Goal: Transaction & Acquisition: Book appointment/travel/reservation

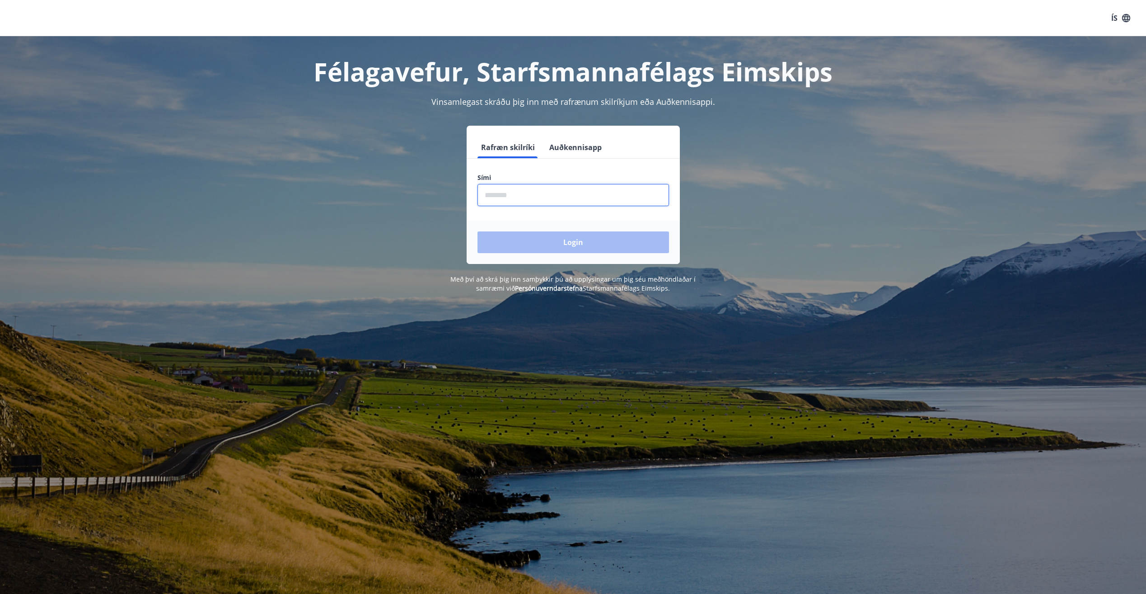
click at [512, 202] on input "phone" at bounding box center [573, 195] width 192 height 22
type input "********"
click at [577, 240] on button "Login" at bounding box center [573, 242] width 192 height 22
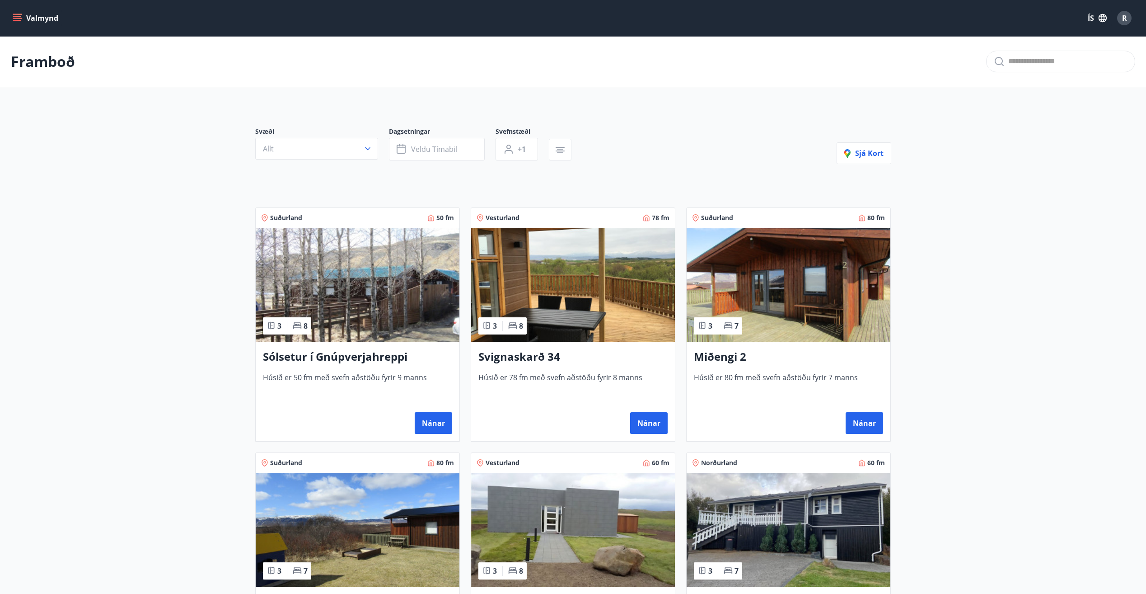
click at [40, 23] on button "Valmynd" at bounding box center [36, 18] width 51 height 16
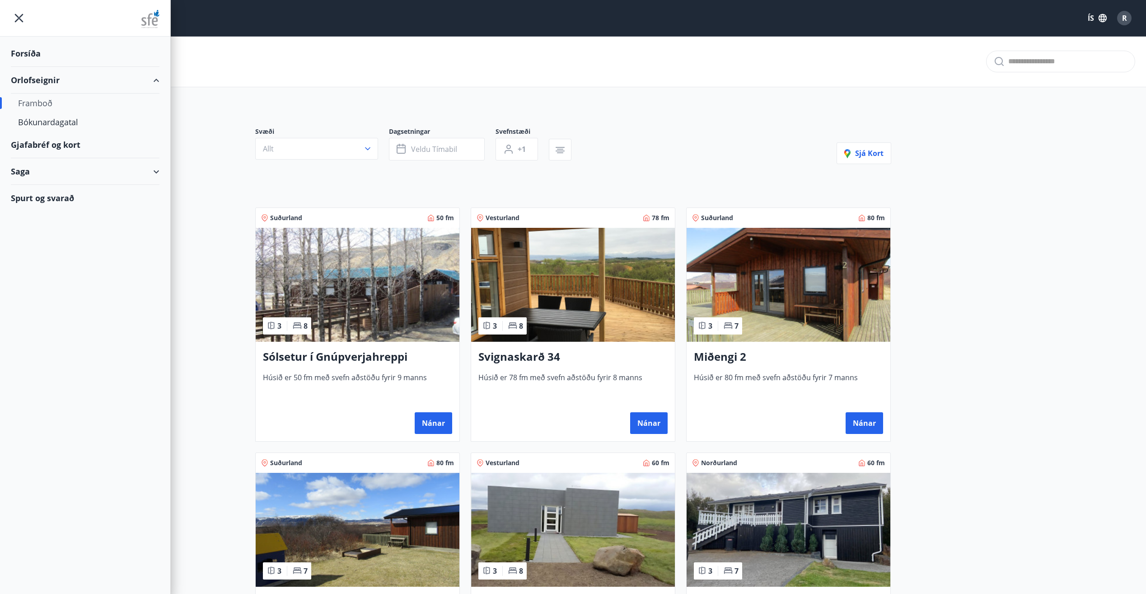
click at [43, 144] on div "Gjafabréf og kort" at bounding box center [85, 144] width 149 height 27
click at [61, 147] on div "Gjafabréf og kort" at bounding box center [85, 144] width 149 height 27
click at [200, 309] on main "Framboð Svæði Allt Dagsetningar Veldu tímabil Svefnstæði +1 Sjá kort Suðurland …" at bounding box center [573, 487] width 1146 height 902
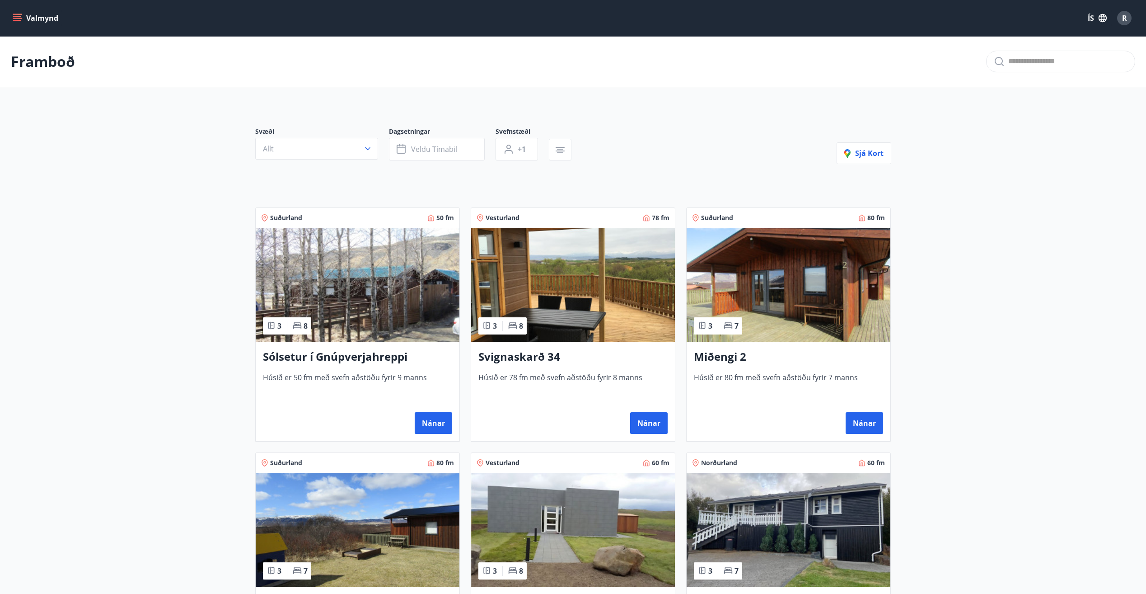
click at [200, 309] on main "Framboð Svæði Allt Dagsetningar Veldu tímabil Svefnstæði +1 Sjá kort Suðurland …" at bounding box center [573, 487] width 1146 height 902
click at [131, 263] on main "Framboð Svæði Allt Dagsetningar Veldu tímabil Svefnstæði +1 Sjá kort Suðurland …" at bounding box center [573, 487] width 1146 height 902
click at [56, 14] on button "Valmynd" at bounding box center [36, 18] width 51 height 16
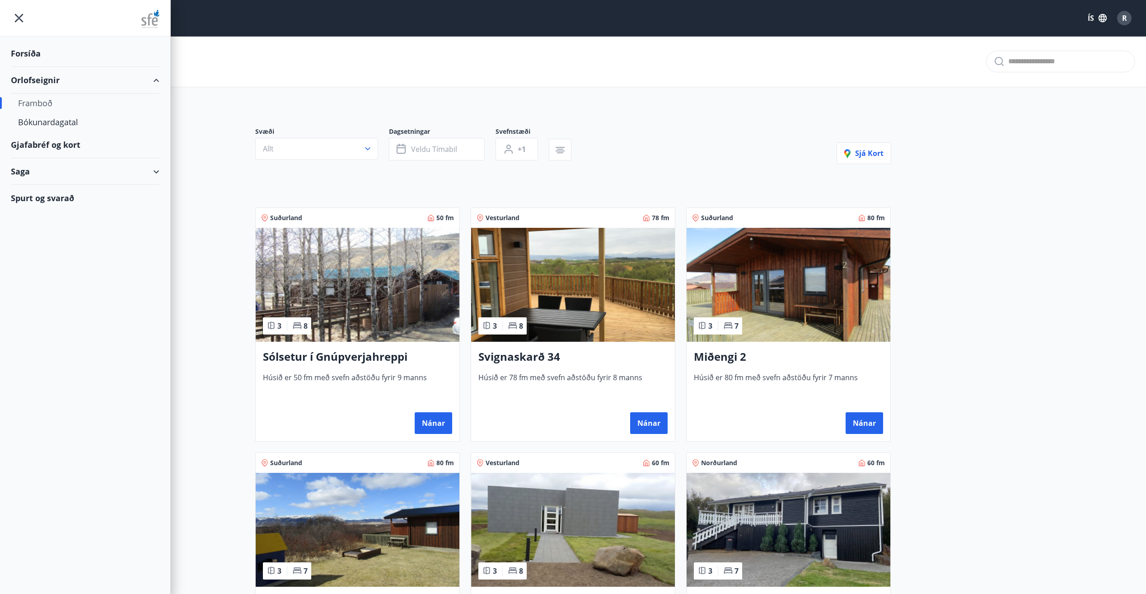
click at [18, 55] on div "Forsíða" at bounding box center [85, 53] width 149 height 27
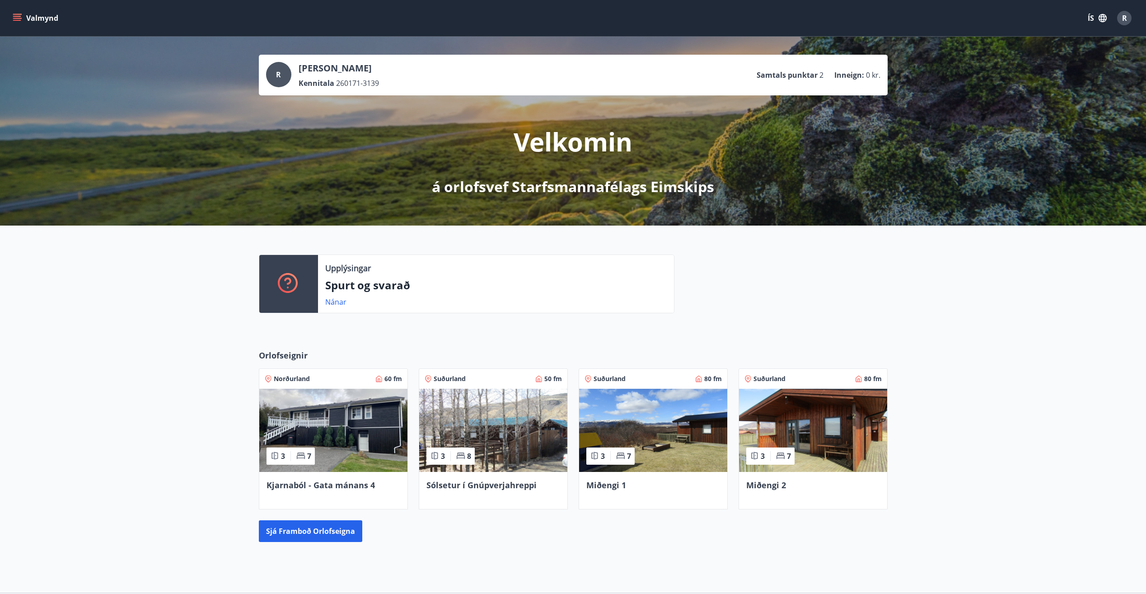
click at [343, 447] on img at bounding box center [333, 429] width 148 height 83
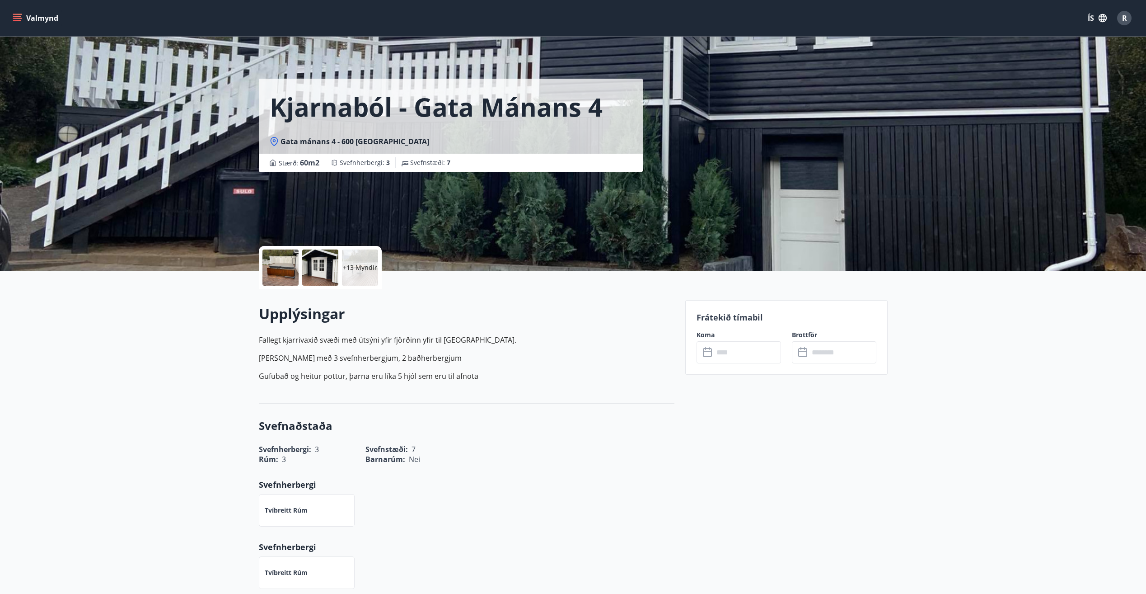
click at [16, 14] on icon "menu" at bounding box center [18, 14] width 10 height 1
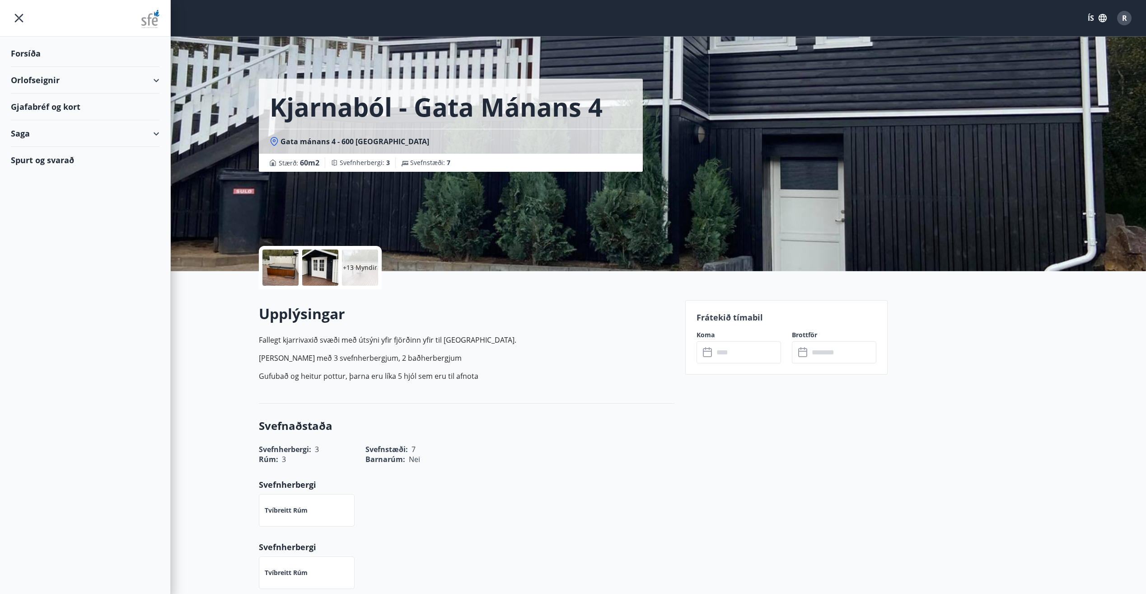
click at [39, 107] on div "Gjafabréf og kort" at bounding box center [85, 107] width 149 height 27
click at [16, 51] on div "Forsíða" at bounding box center [85, 53] width 149 height 27
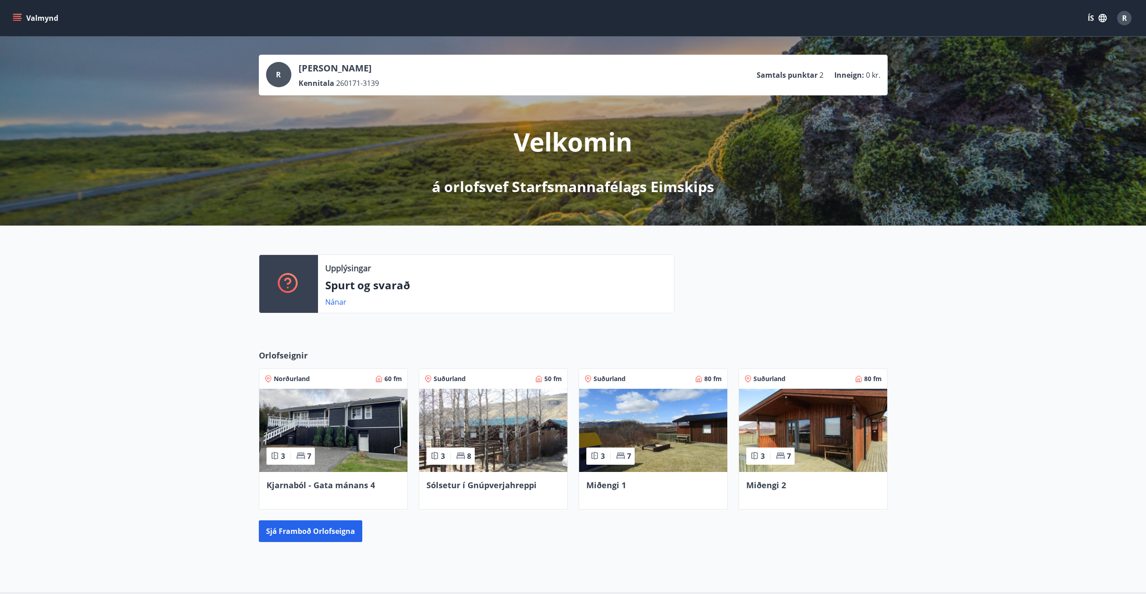
click at [17, 11] on button "Valmynd" at bounding box center [36, 18] width 51 height 16
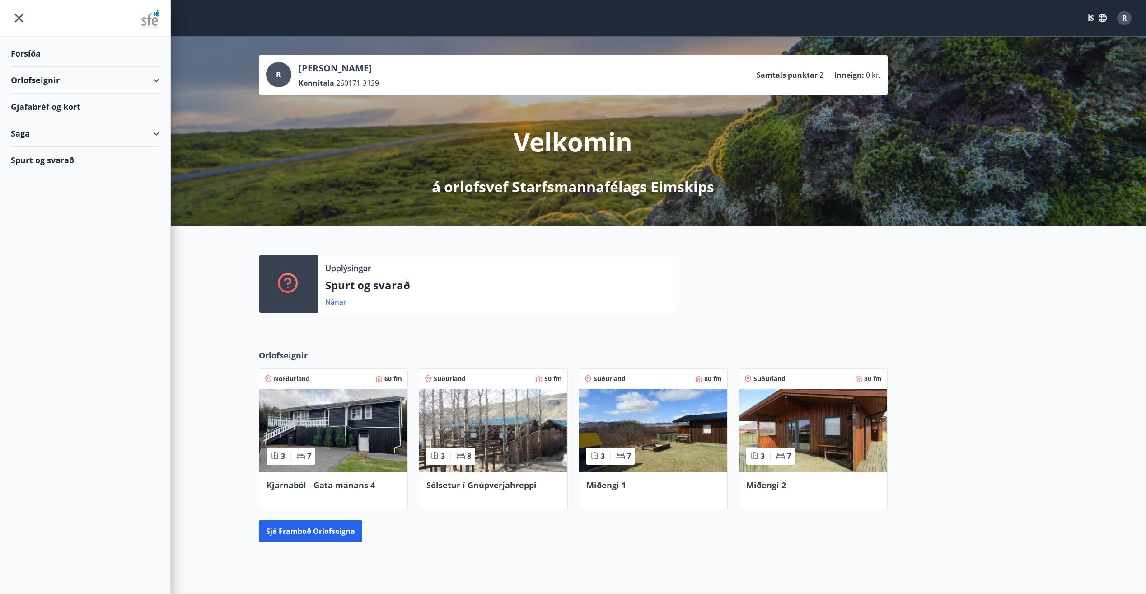
click at [48, 108] on div "Gjafabréf og kort" at bounding box center [85, 107] width 149 height 27
